Goal: Task Accomplishment & Management: Complete application form

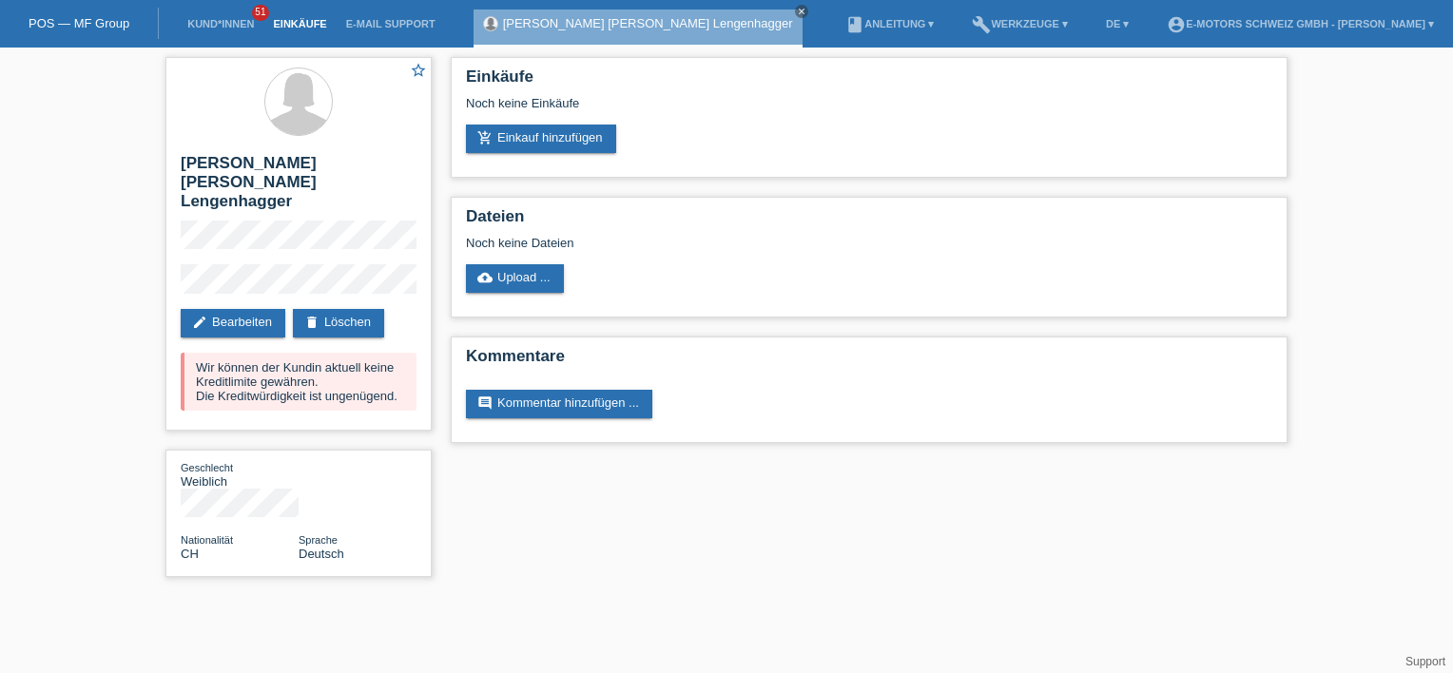
click at [289, 25] on link "Einkäufe" at bounding box center [299, 23] width 72 height 11
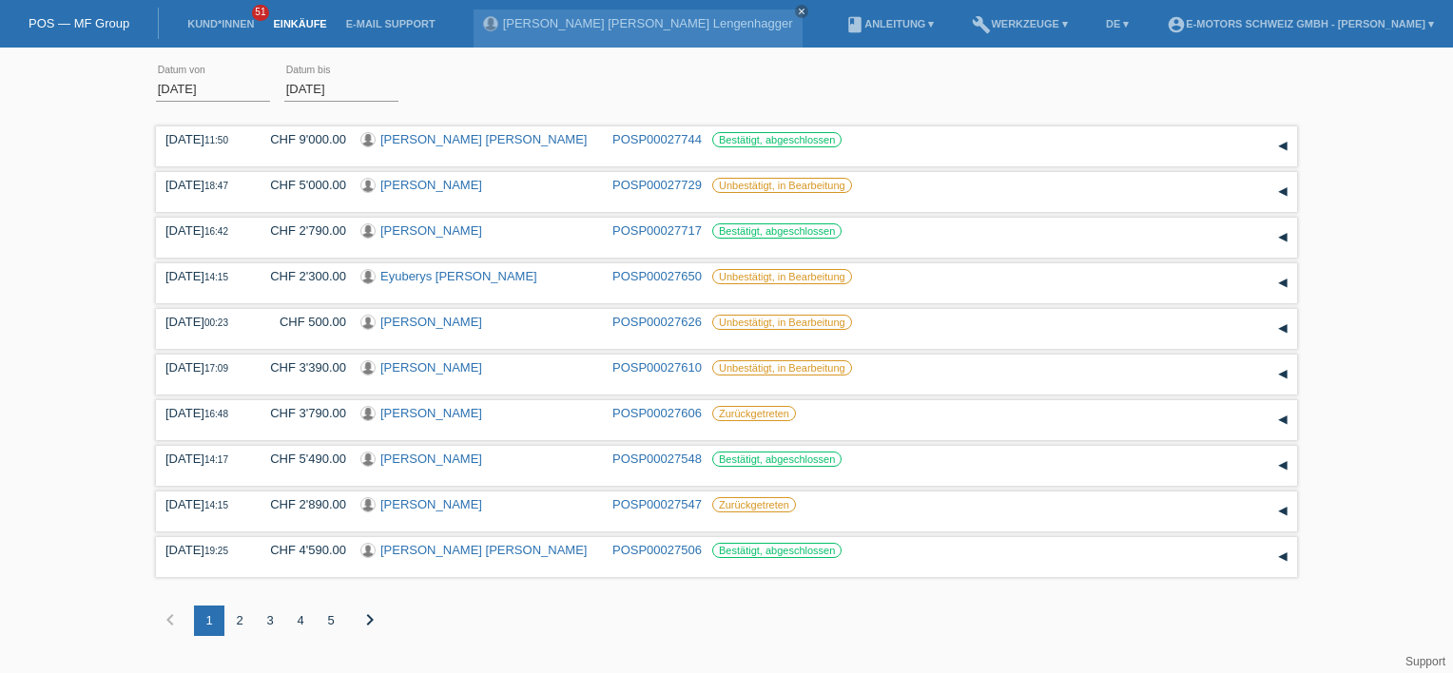
click at [205, 18] on li "Kund*innen 51" at bounding box center [221, 24] width 86 height 48
drag, startPoint x: 205, startPoint y: 18, endPoint x: 218, endPoint y: 23, distance: 13.2
click at [218, 23] on link "Kund*innen" at bounding box center [221, 23] width 86 height 11
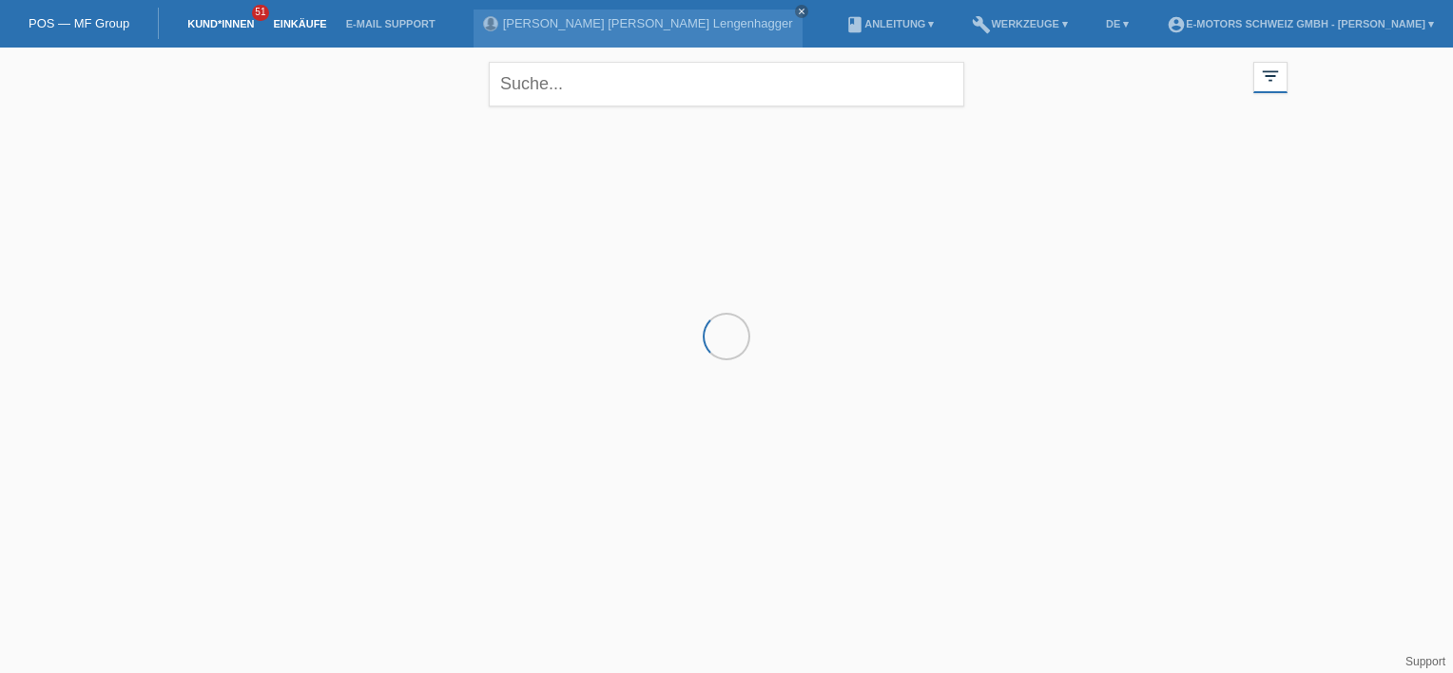
click at [285, 25] on link "Einkäufe" at bounding box center [299, 23] width 72 height 11
click at [300, 19] on link "Einkäufe" at bounding box center [299, 23] width 72 height 11
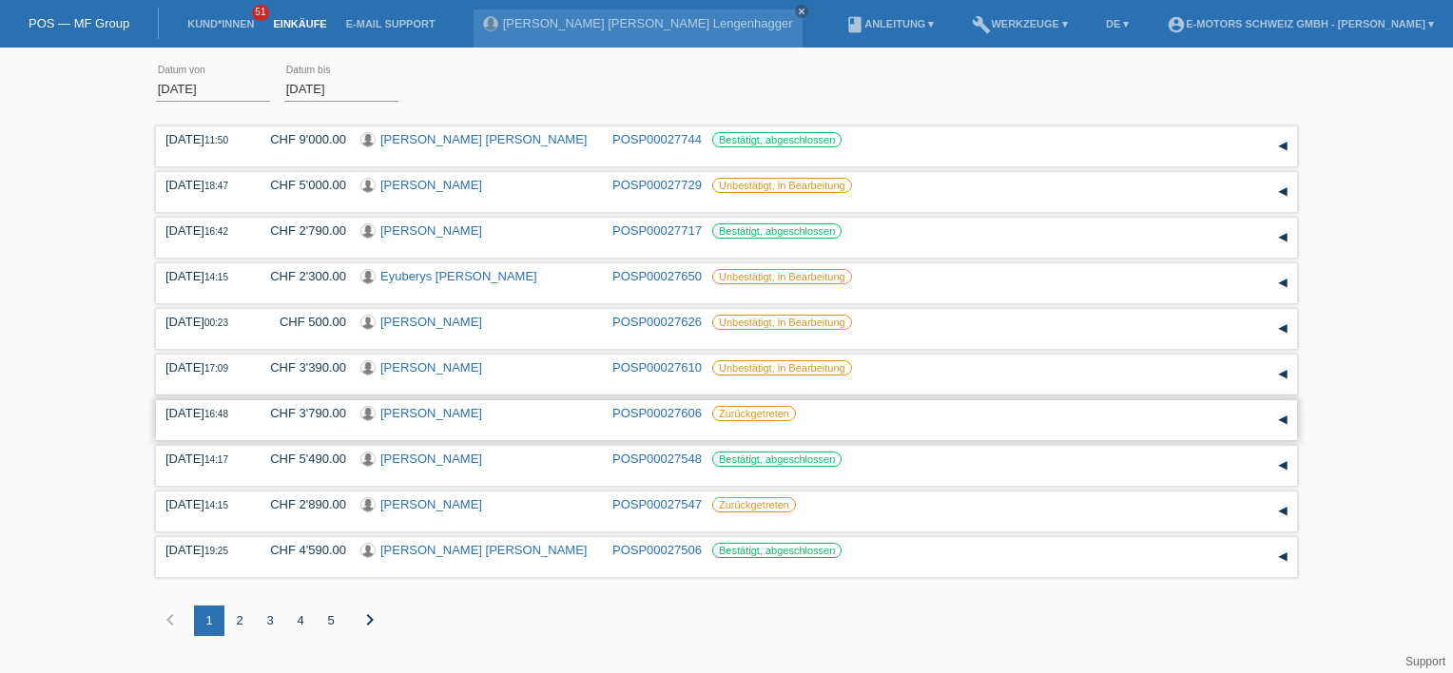
click at [483, 415] on div "[PERSON_NAME]" at bounding box center [479, 415] width 238 height 18
click at [415, 367] on link "[PERSON_NAME]" at bounding box center [431, 367] width 102 height 14
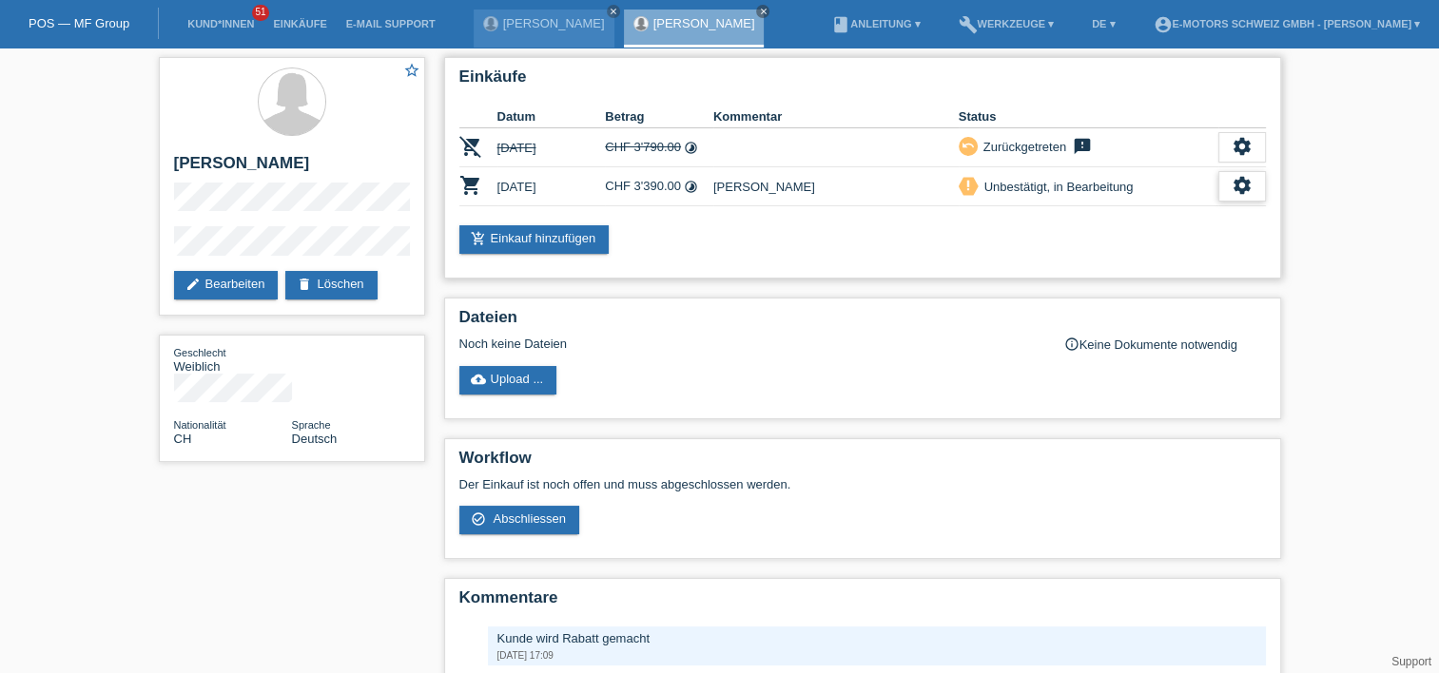
click at [1247, 189] on icon "settings" at bounding box center [1241, 185] width 21 height 21
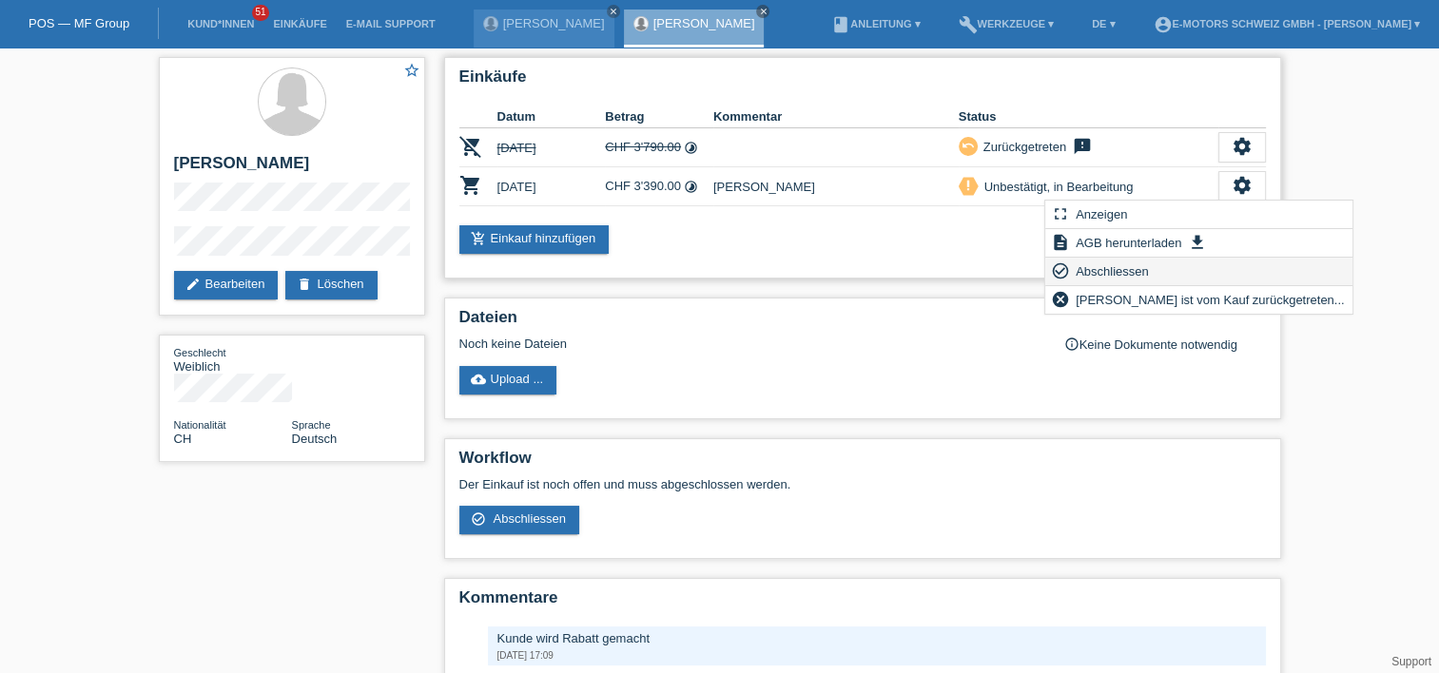
click at [1111, 270] on span "Abschliessen" at bounding box center [1112, 271] width 79 height 23
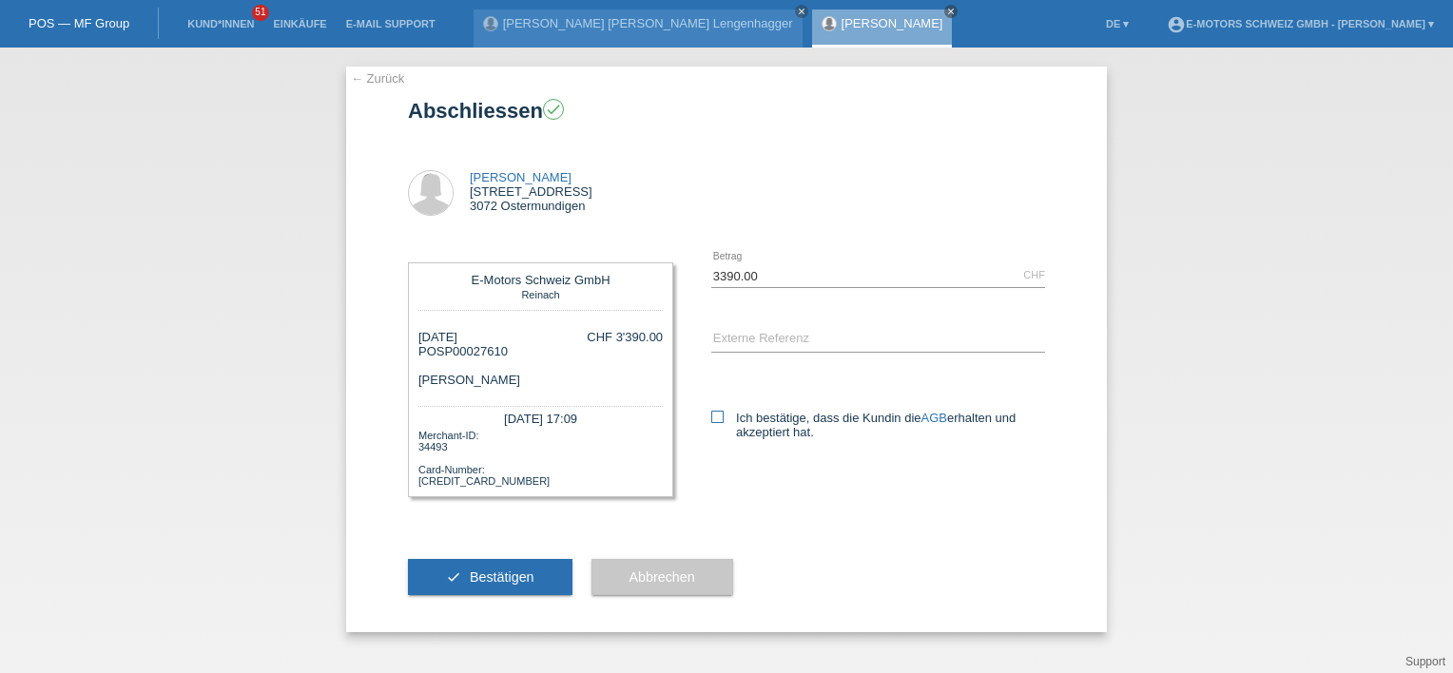
click at [765, 428] on label "Ich bestätige, dass die Kundin die AGB erhalten und akzeptiert hat." at bounding box center [878, 425] width 334 height 29
drag, startPoint x: 765, startPoint y: 428, endPoint x: 744, endPoint y: 335, distance: 95.5
click at [751, 340] on input "text" at bounding box center [878, 340] width 334 height 24
type input "Yannik"
click at [726, 366] on div "Yannik error Externe Referenz" at bounding box center [878, 340] width 334 height 65
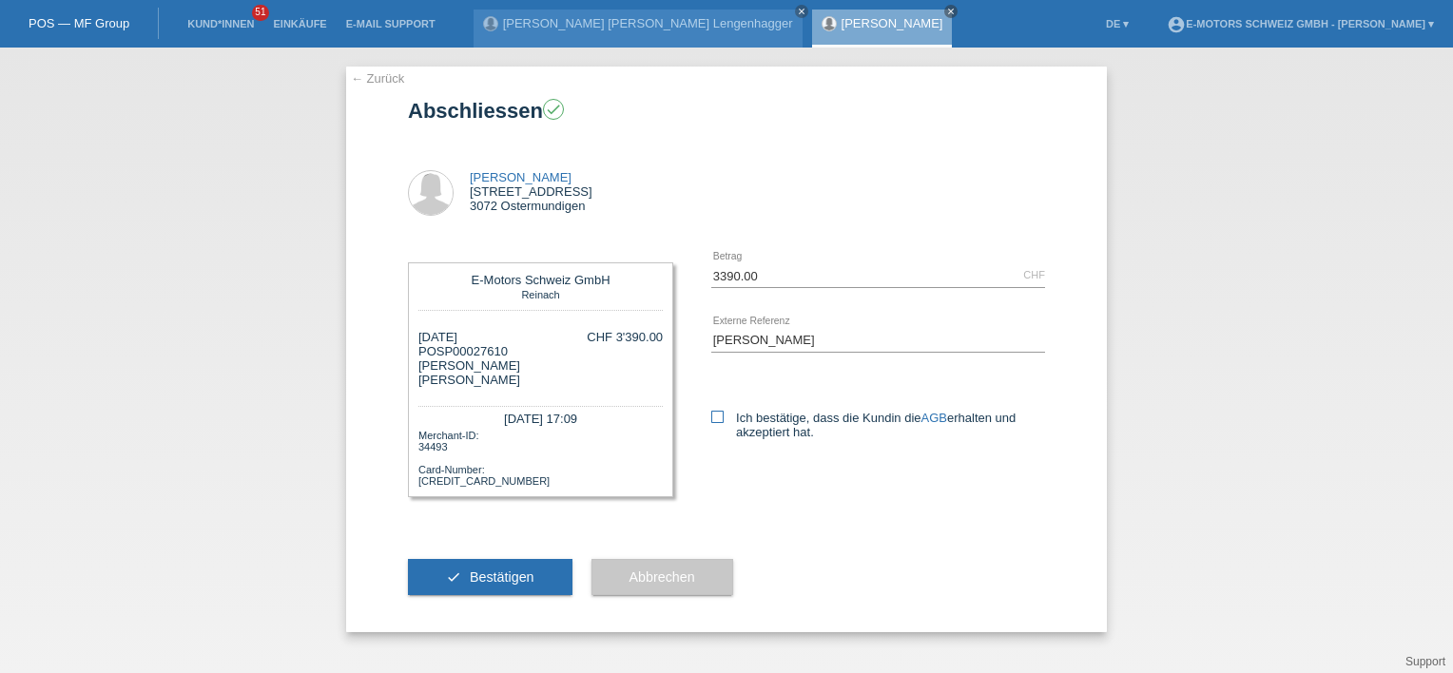
click at [719, 415] on icon at bounding box center [717, 417] width 12 height 12
click at [719, 415] on input "Ich bestätige, dass die Kundin die AGB erhalten und akzeptiert hat." at bounding box center [717, 417] width 12 height 12
checkbox input "true"
click at [485, 565] on button "check Bestätigen" at bounding box center [490, 577] width 165 height 36
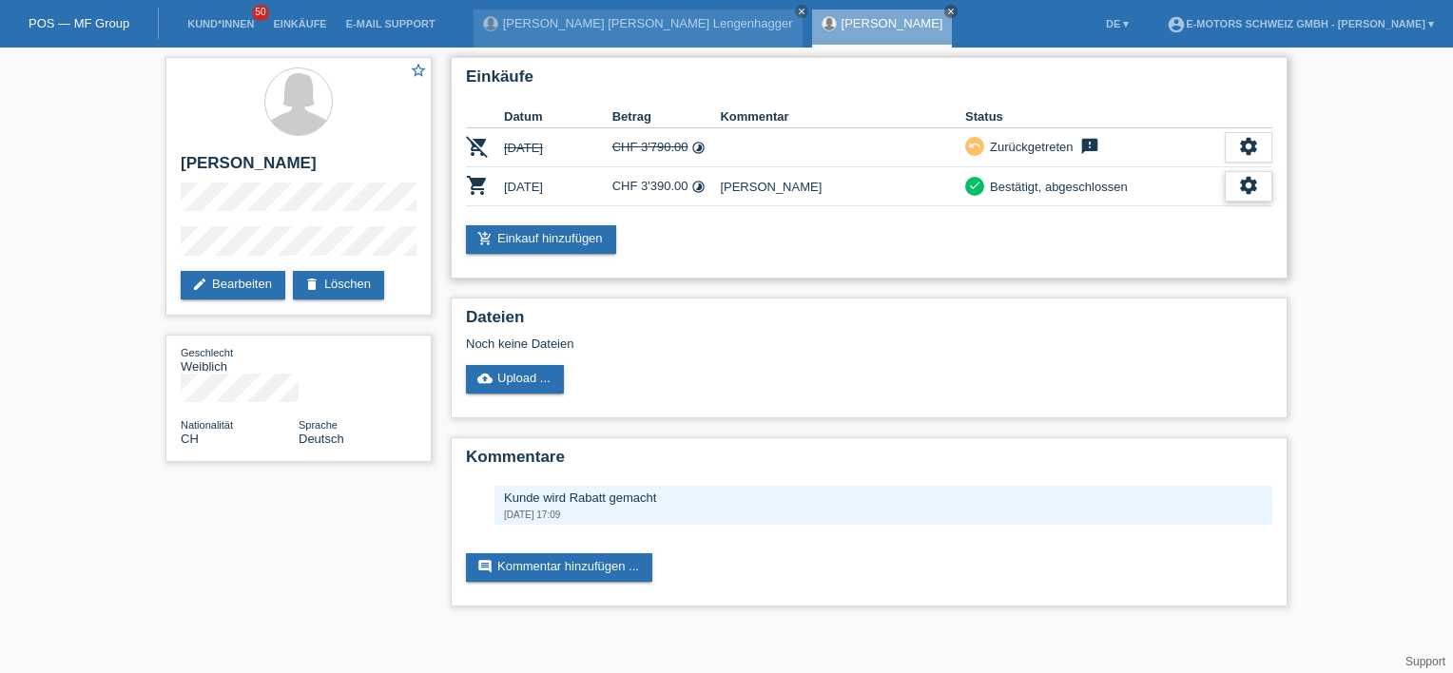
click at [1247, 185] on icon "settings" at bounding box center [1248, 185] width 21 height 21
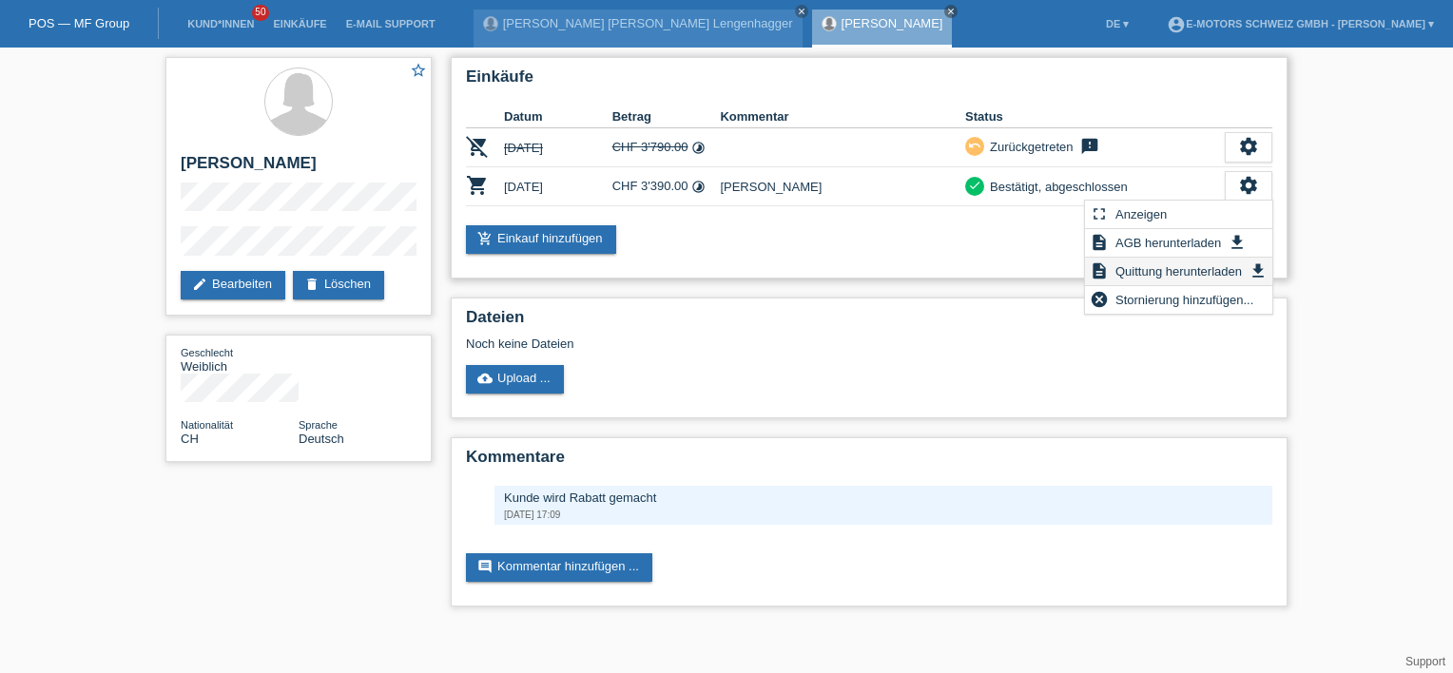
click at [1164, 274] on span "Quittung herunterladen" at bounding box center [1179, 271] width 132 height 23
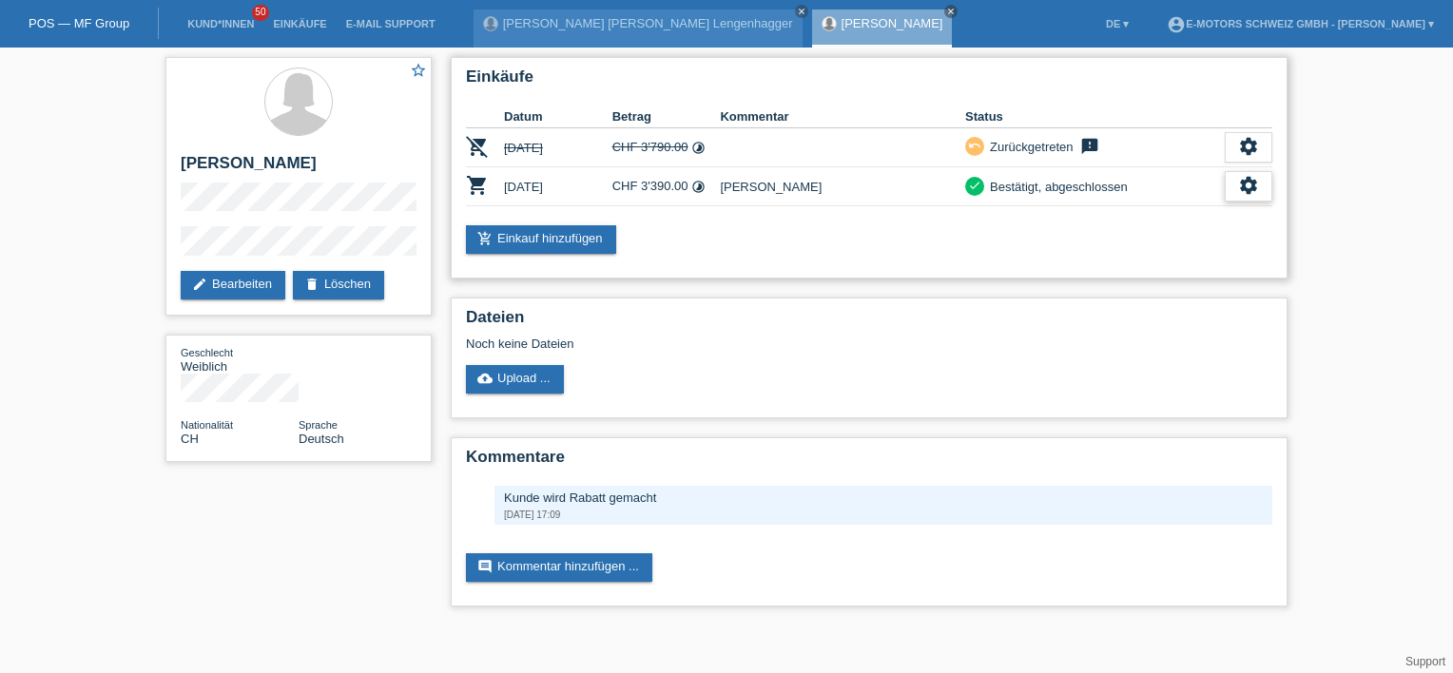
click at [1232, 180] on div "settings" at bounding box center [1249, 186] width 48 height 30
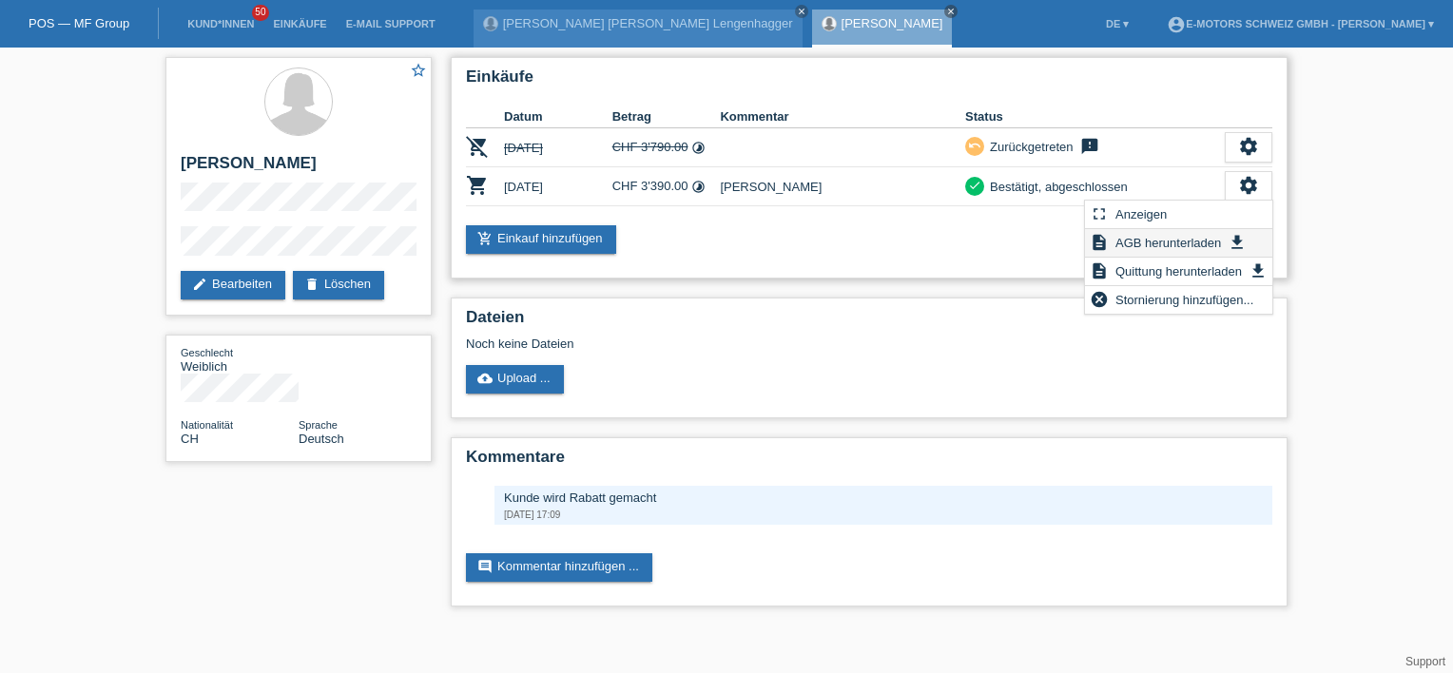
click at [1155, 251] on span "AGB herunterladen" at bounding box center [1168, 242] width 111 height 23
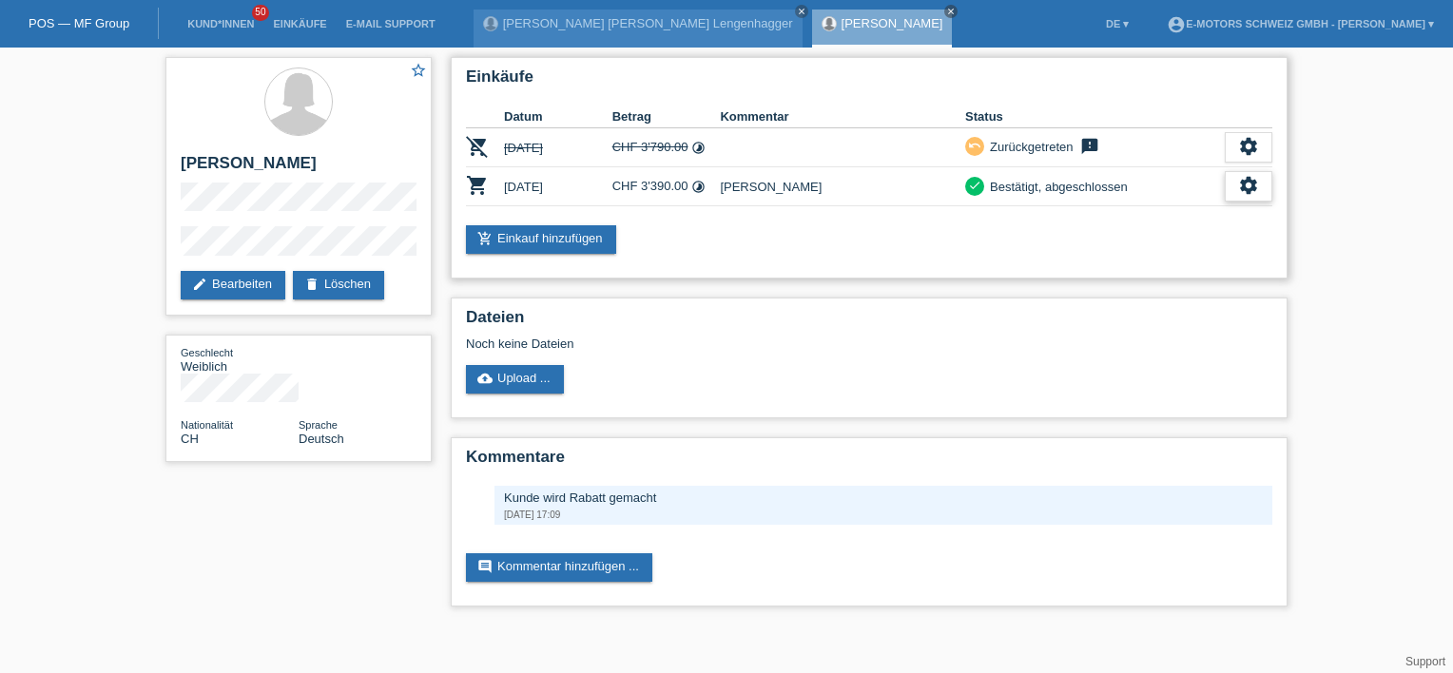
click at [1249, 186] on icon "settings" at bounding box center [1248, 185] width 21 height 21
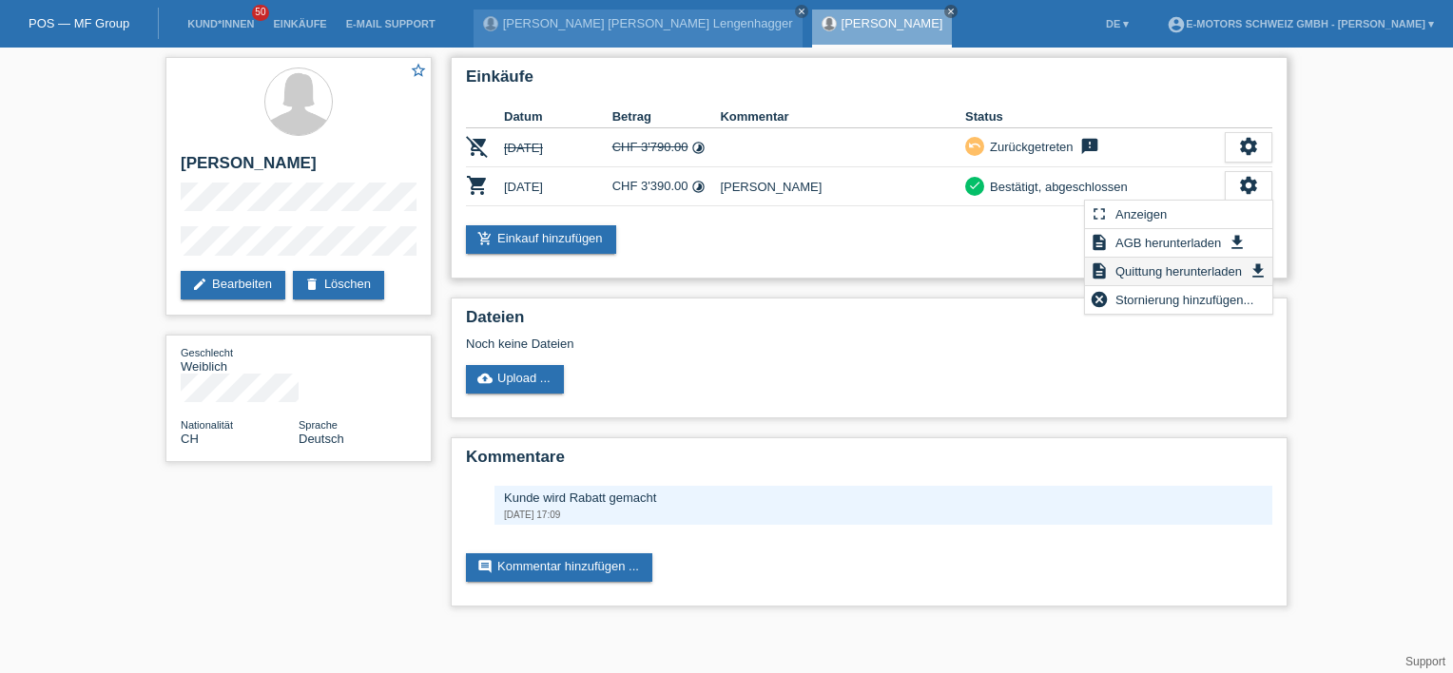
click at [1152, 270] on span "Quittung herunterladen" at bounding box center [1179, 271] width 132 height 23
